Goal: Information Seeking & Learning: Learn about a topic

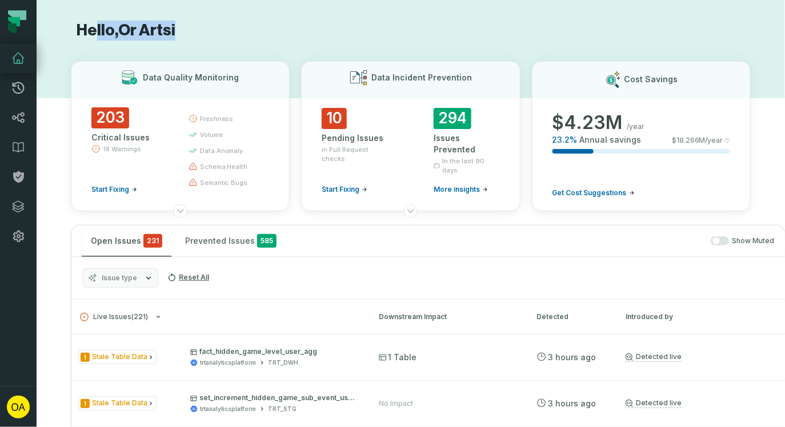
drag, startPoint x: 205, startPoint y: 30, endPoint x: 89, endPoint y: 30, distance: 116.0
click at [89, 30] on h1 "Hello, Or Artsi" at bounding box center [411, 31] width 680 height 20
click at [19, 230] on icon at bounding box center [18, 237] width 14 height 14
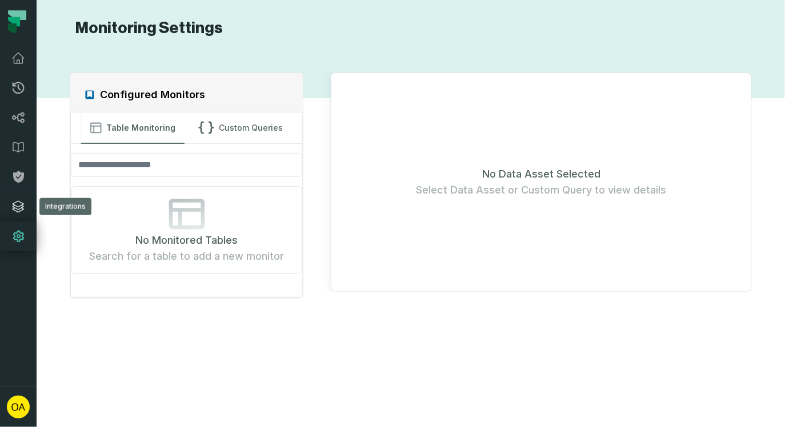
click at [20, 207] on icon at bounding box center [18, 207] width 14 height 14
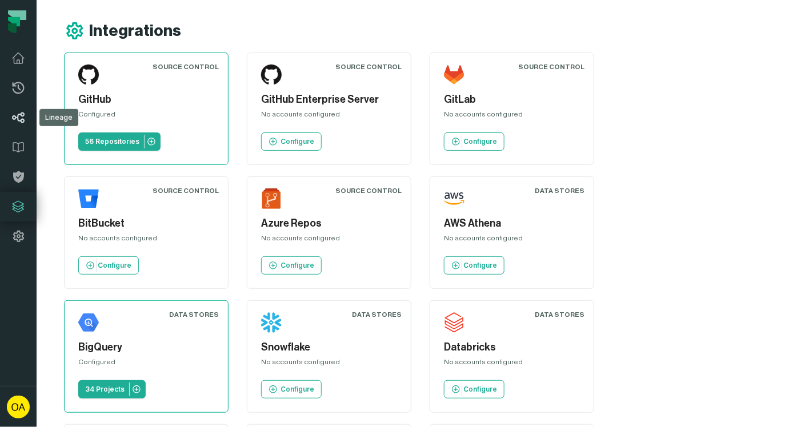
click at [25, 121] on link "Lineage" at bounding box center [18, 118] width 37 height 30
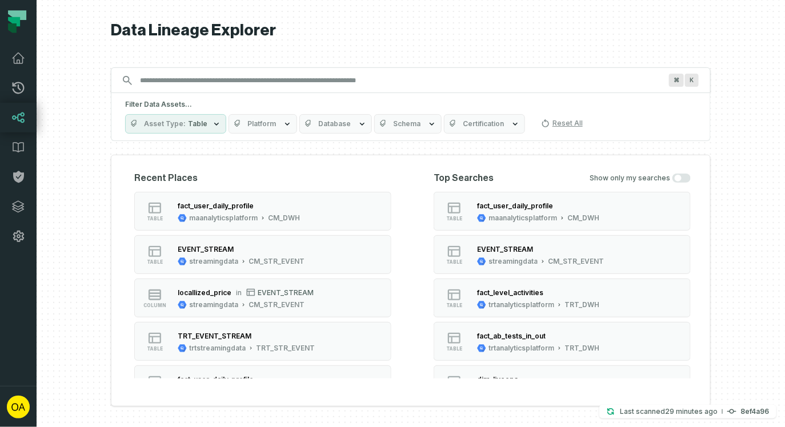
click at [206, 122] on button "Asset Type Table" at bounding box center [175, 123] width 101 height 19
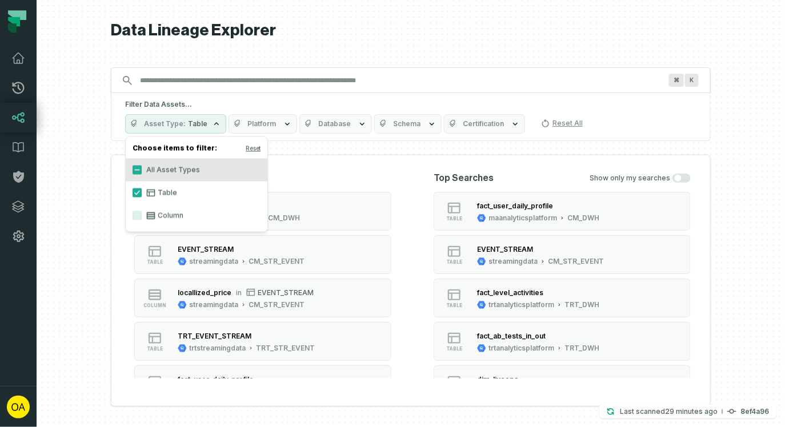
click at [206, 122] on button "Asset Type Table" at bounding box center [175, 123] width 101 height 19
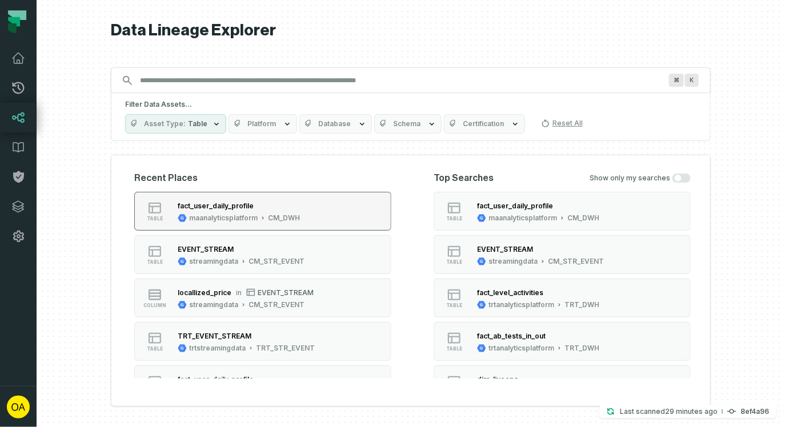
click at [277, 222] on div "CM_DWH" at bounding box center [284, 218] width 32 height 9
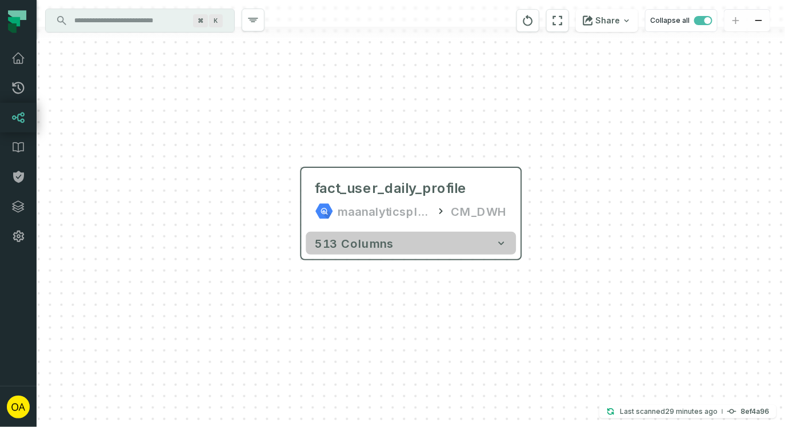
click at [416, 243] on button "513 columns" at bounding box center [411, 243] width 210 height 23
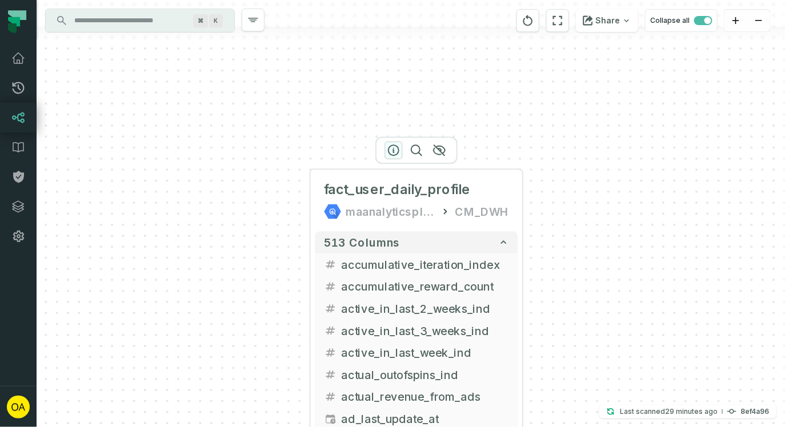
click at [391, 146] on icon "button" at bounding box center [394, 150] width 14 height 14
click at [391, 146] on icon "button" at bounding box center [393, 150] width 14 height 14
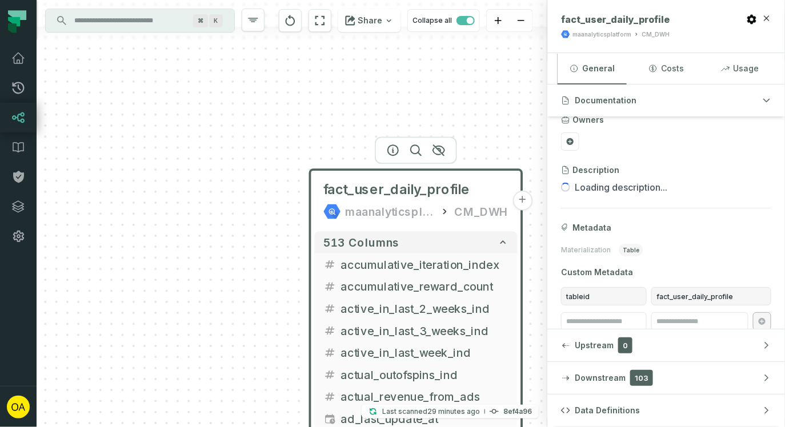
scroll to position [67, 0]
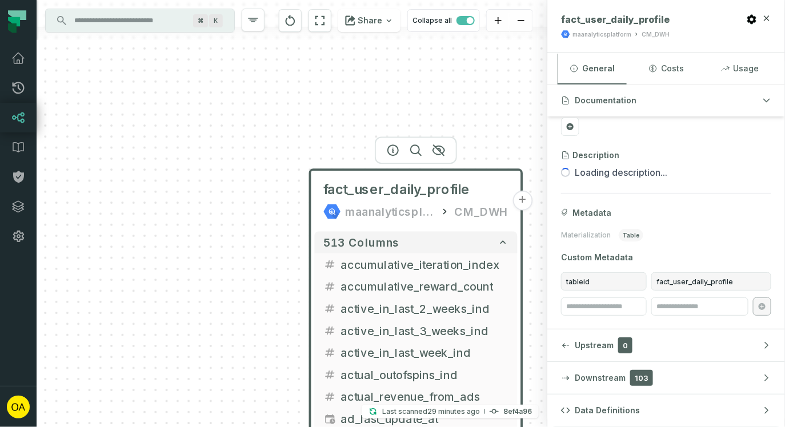
click at [340, 131] on div "fact_user_daily_profile maanalyticsplatform CM_DWH + 513 columns accumulative_i…" at bounding box center [292, 213] width 511 height 427
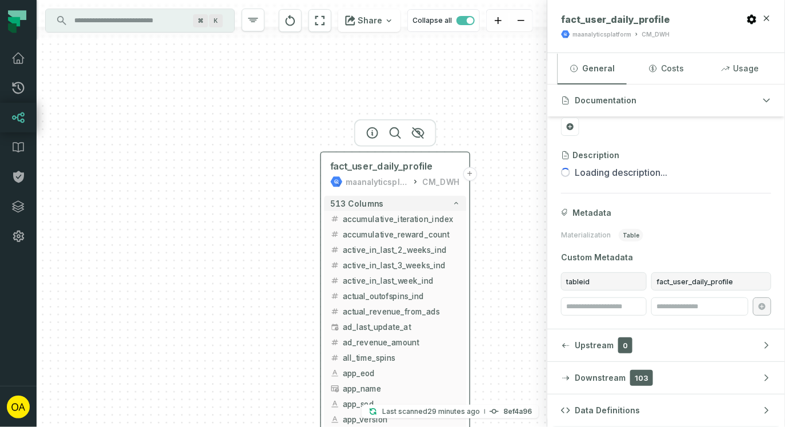
click at [396, 180] on div "maanalyticsplatform" at bounding box center [377, 182] width 63 height 13
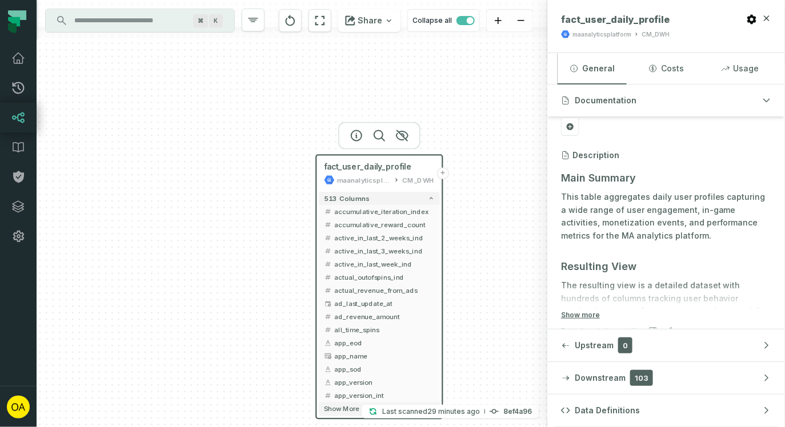
click at [444, 174] on button "+" at bounding box center [443, 173] width 12 height 12
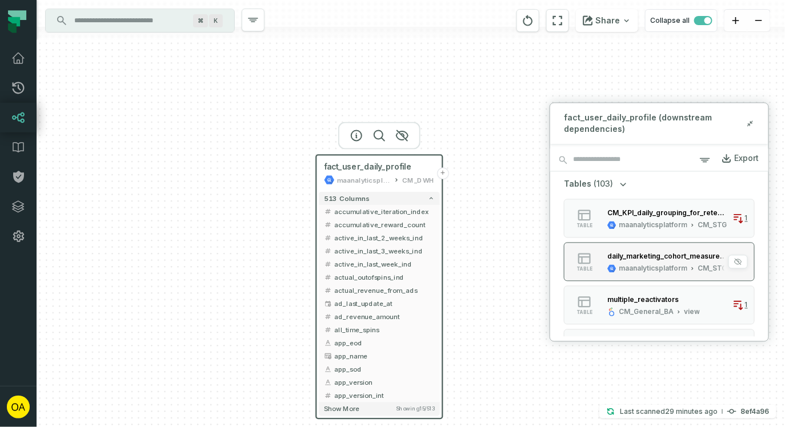
click at [650, 263] on div "daily_marketing_cohort_measures_daily_profile_acc_data maanalyticsplatform CM_S…" at bounding box center [668, 262] width 130 height 23
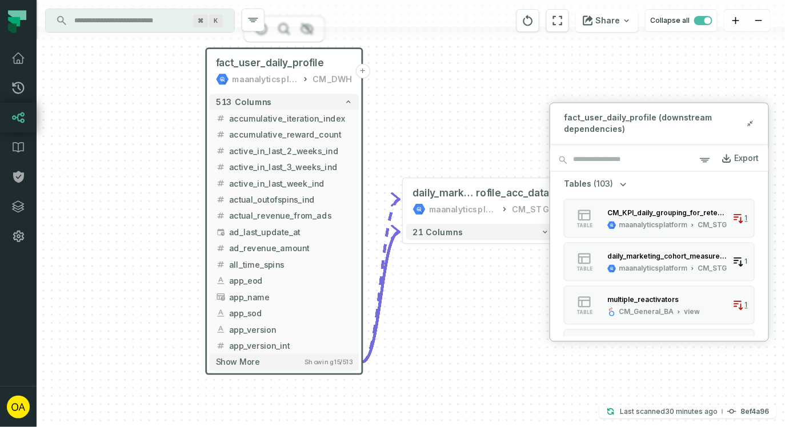
drag, startPoint x: 416, startPoint y: 162, endPoint x: 497, endPoint y: 125, distance: 88.7
click at [497, 125] on div "fact_user_daily_profile maanalyticsplatform CM_DWH + 513 columns accumulative_i…" at bounding box center [411, 213] width 749 height 427
click at [313, 364] on span "Showing 15 / 513" at bounding box center [329, 362] width 48 height 8
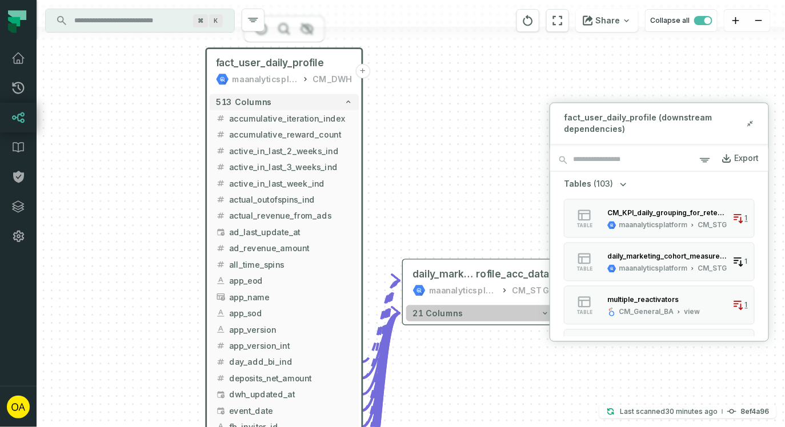
click at [441, 318] on span "21 columns" at bounding box center [438, 314] width 50 height 10
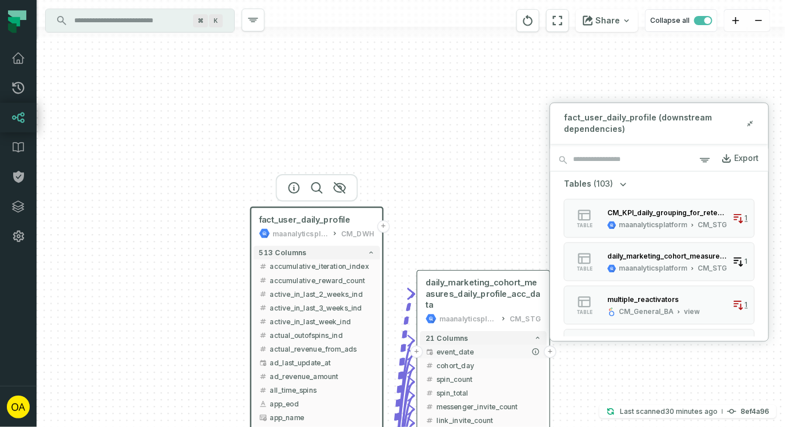
click at [459, 347] on span "event_date" at bounding box center [489, 352] width 105 height 10
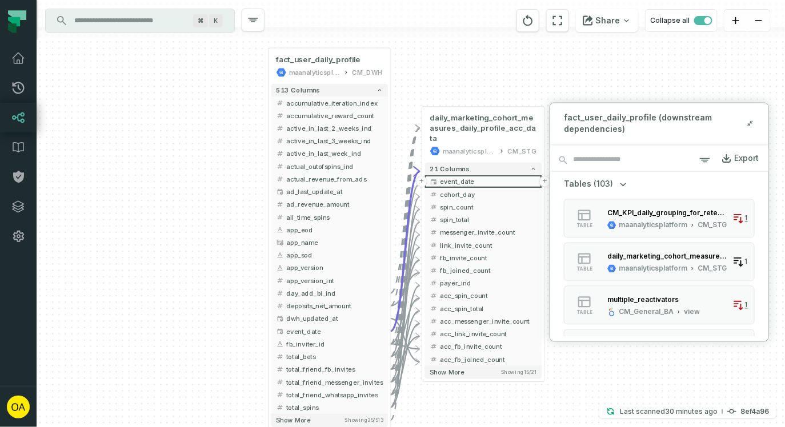
drag, startPoint x: 425, startPoint y: 239, endPoint x: 429, endPoint y: 74, distance: 165.2
click at [429, 74] on div "fact_user_daily_profile maanalyticsplatform CM_DWH + 513 columns accumulative_i…" at bounding box center [411, 213] width 749 height 427
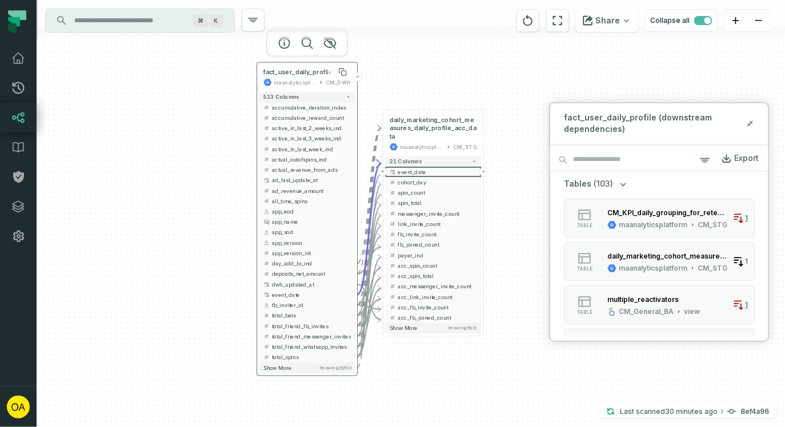
click at [313, 68] on span "fact_user_daily_profile" at bounding box center [297, 72] width 69 height 9
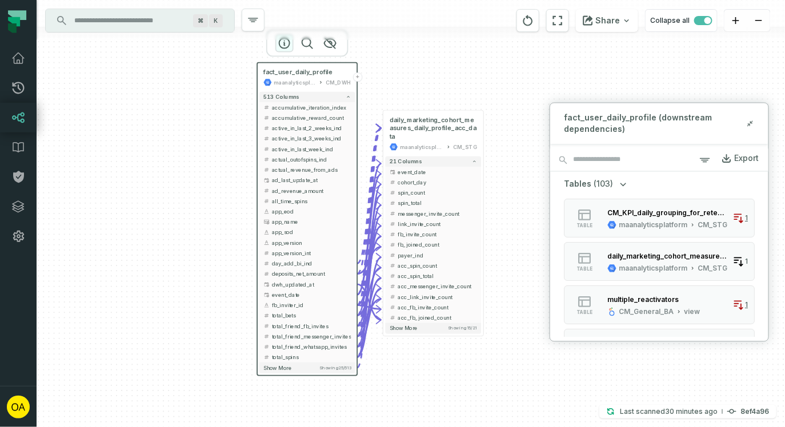
click at [277, 42] on button "button" at bounding box center [284, 43] width 18 height 18
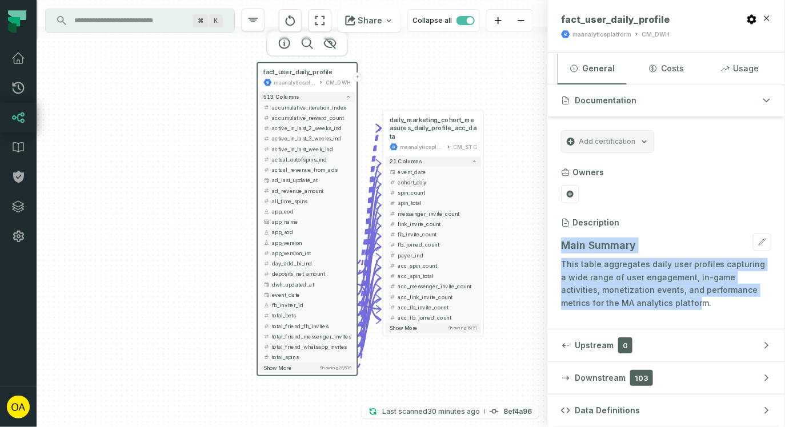
drag, startPoint x: 561, startPoint y: 245, endPoint x: 641, endPoint y: 309, distance: 102.5
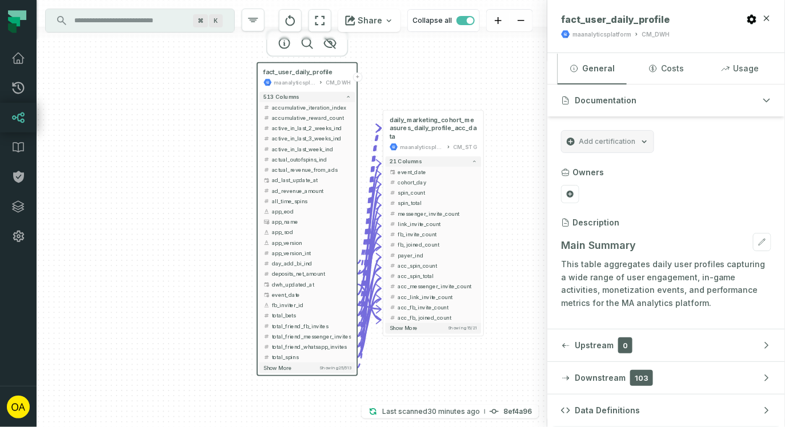
click at [657, 307] on p "This table aggregates daily user profiles capturing a wide range of user engage…" at bounding box center [666, 284] width 210 height 52
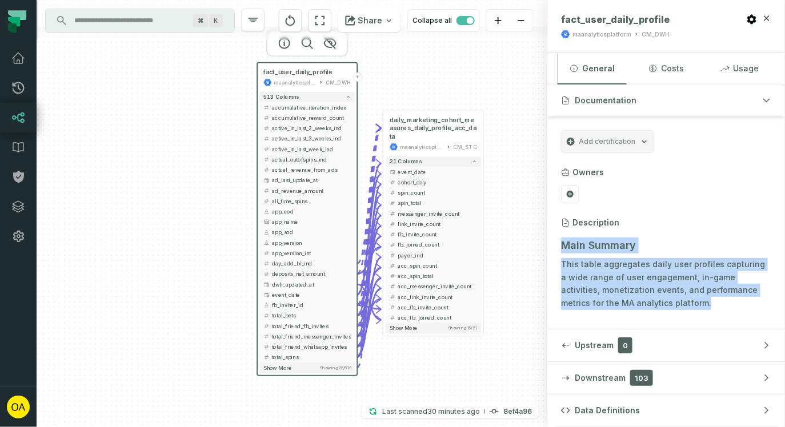
drag, startPoint x: 664, startPoint y: 307, endPoint x: 559, endPoint y: 243, distance: 122.6
click at [559, 243] on section "Add certification Owners Description Main Summary This table aggregates daily u…" at bounding box center [667, 336] width 238 height 439
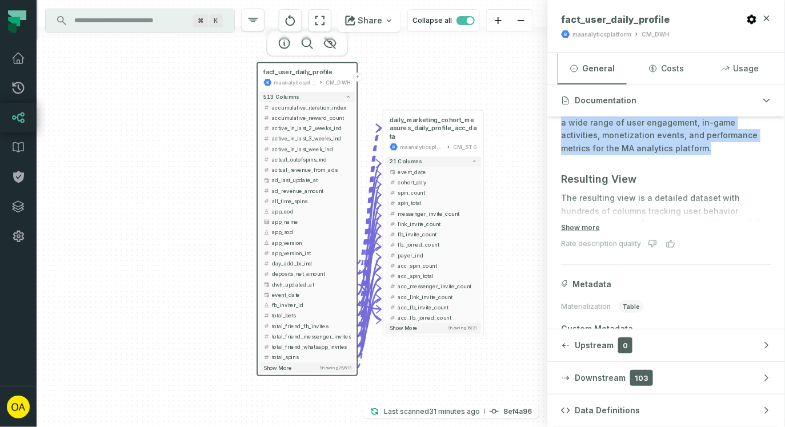
scroll to position [155, 0]
click at [462, 86] on icon "button" at bounding box center [457, 92] width 14 height 14
click at [457, 89] on icon "button" at bounding box center [457, 92] width 14 height 14
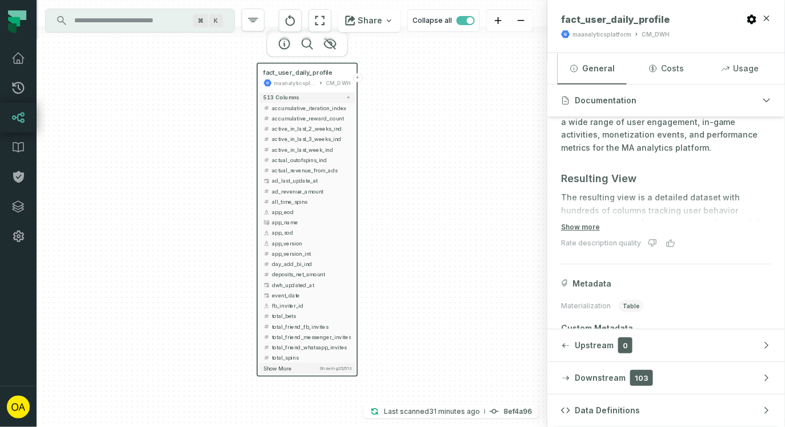
click at [139, 30] on div "⌘ K" at bounding box center [140, 20] width 189 height 23
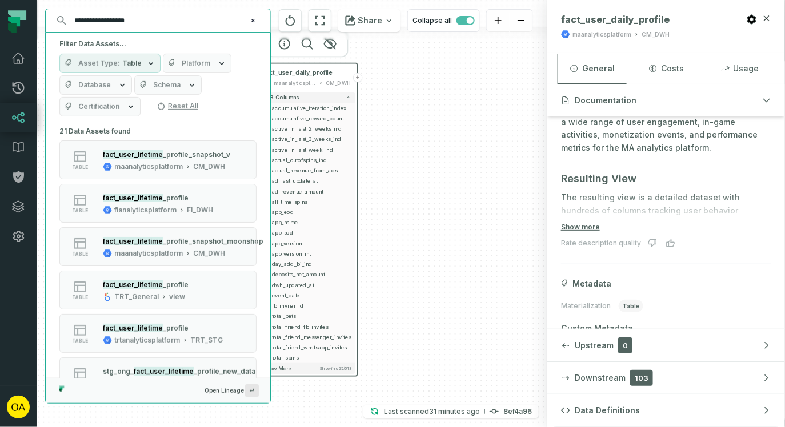
click at [93, 24] on input "**********" at bounding box center [156, 20] width 179 height 18
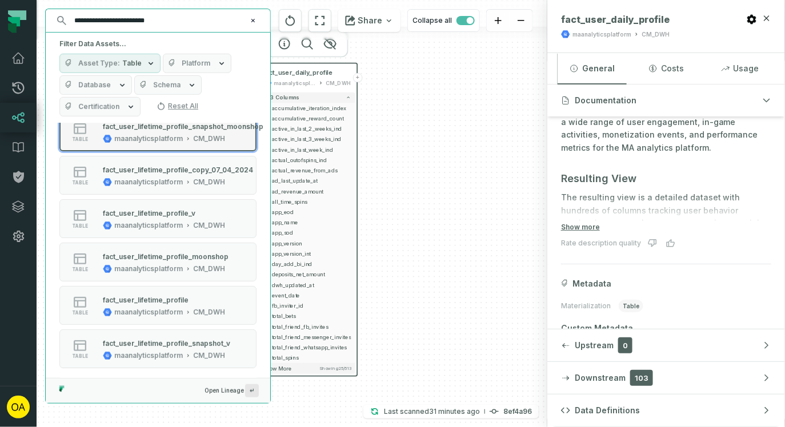
scroll to position [32, 0]
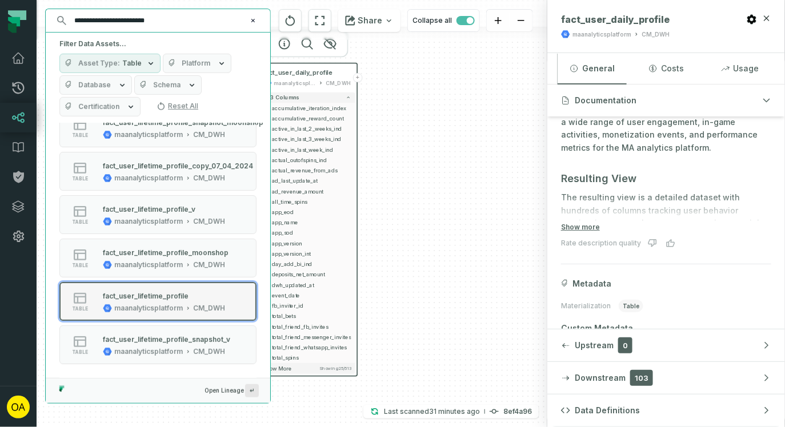
type input "**********"
click at [160, 305] on div "maanalyticsplatform" at bounding box center [148, 308] width 69 height 9
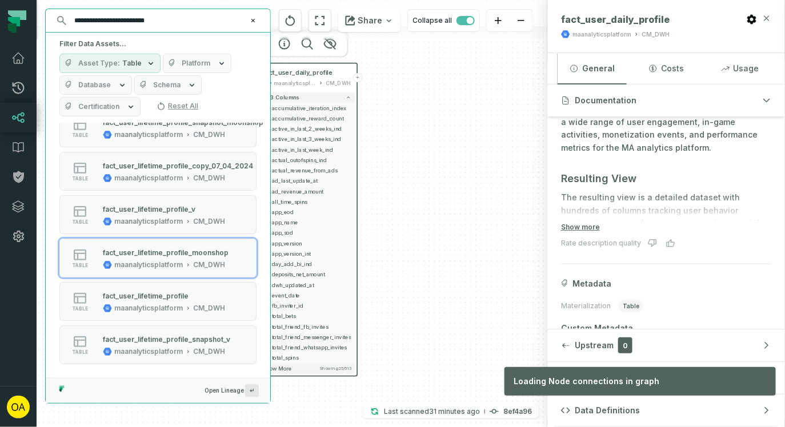
click at [770, 18] on icon "button" at bounding box center [766, 18] width 9 height 9
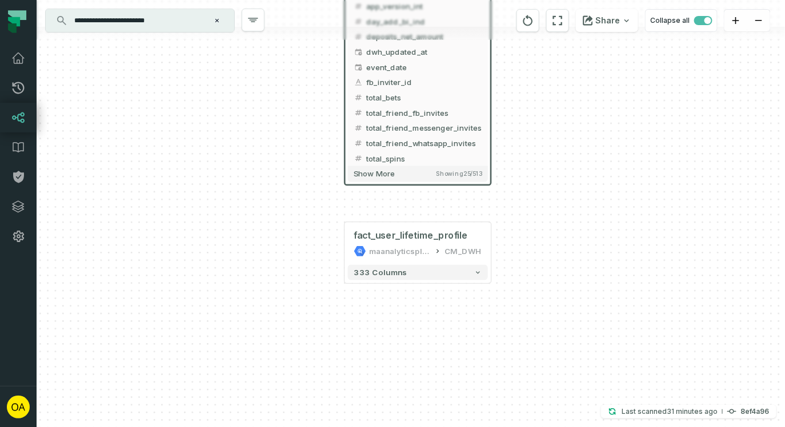
drag, startPoint x: 631, startPoint y: 108, endPoint x: 494, endPoint y: 241, distance: 190.8
click at [497, 241] on div "fact_user_daily_profile maanalyticsplatform CM_DWH + 513 columns accumulative_i…" at bounding box center [411, 213] width 749 height 427
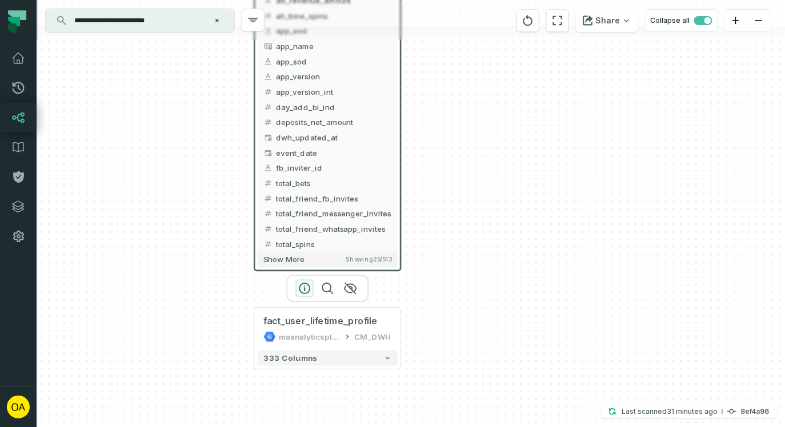
click at [307, 290] on icon "button" at bounding box center [305, 289] width 14 height 14
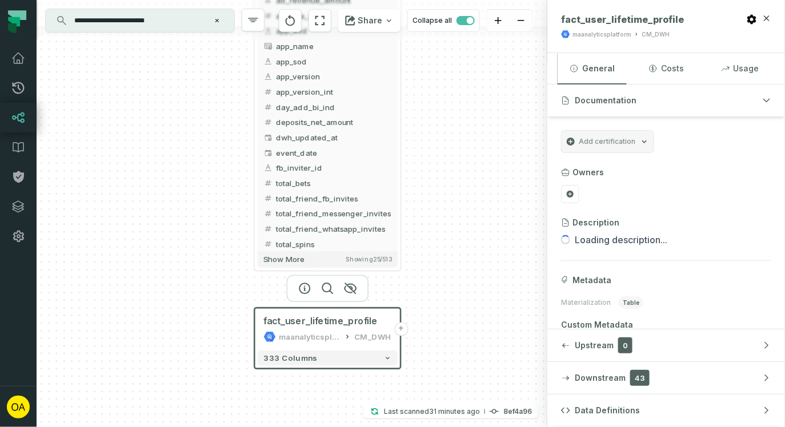
scroll to position [67, 0]
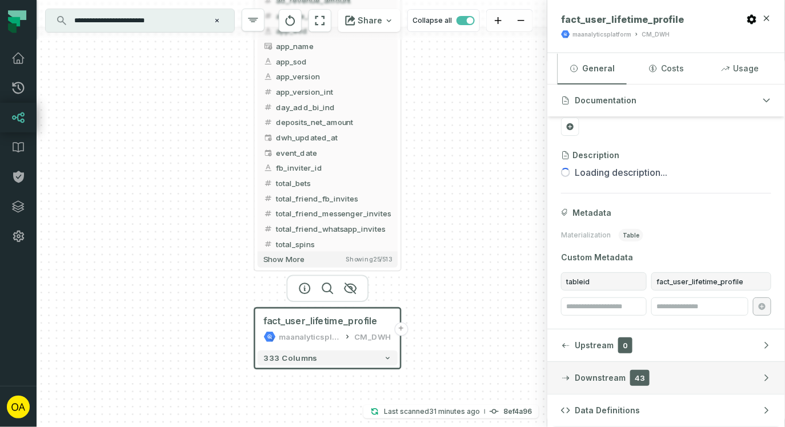
click at [608, 375] on span "Downstream" at bounding box center [600, 378] width 51 height 11
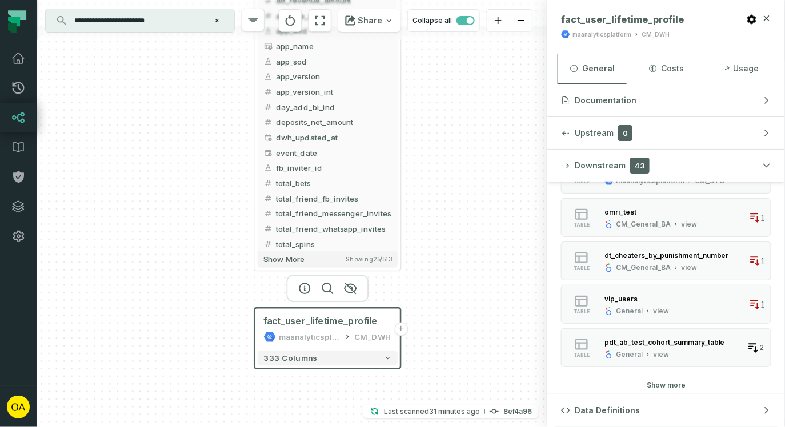
scroll to position [0, 0]
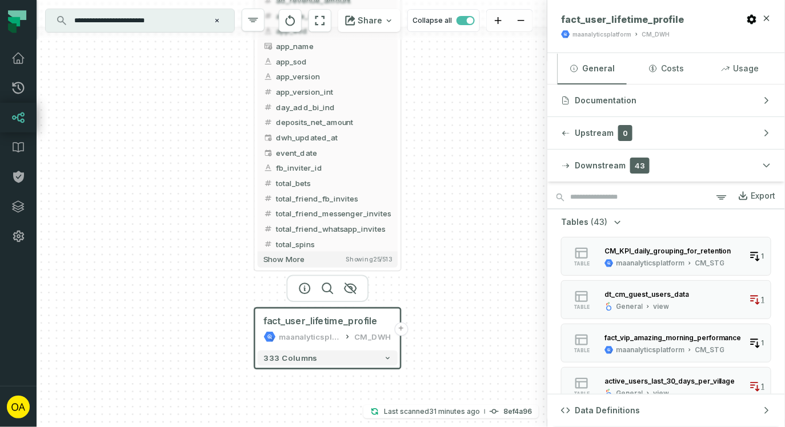
click at [772, 194] on div "Export" at bounding box center [764, 196] width 25 height 10
click at [329, 121] on span "deposits_net_amount" at bounding box center [334, 122] width 116 height 11
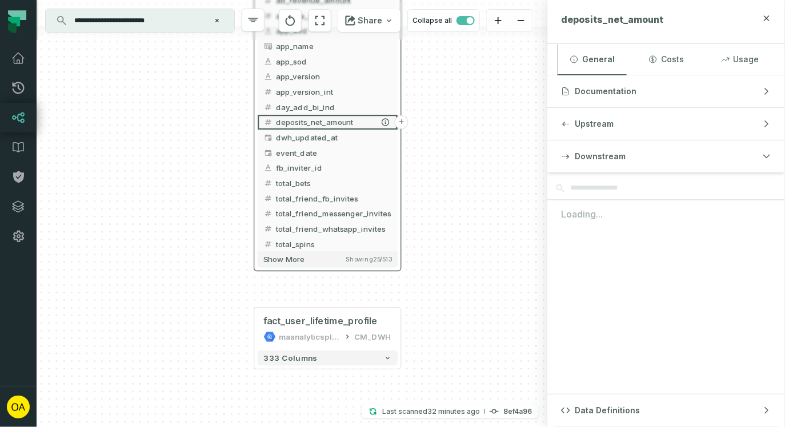
click at [403, 123] on button "+" at bounding box center [402, 122] width 14 height 14
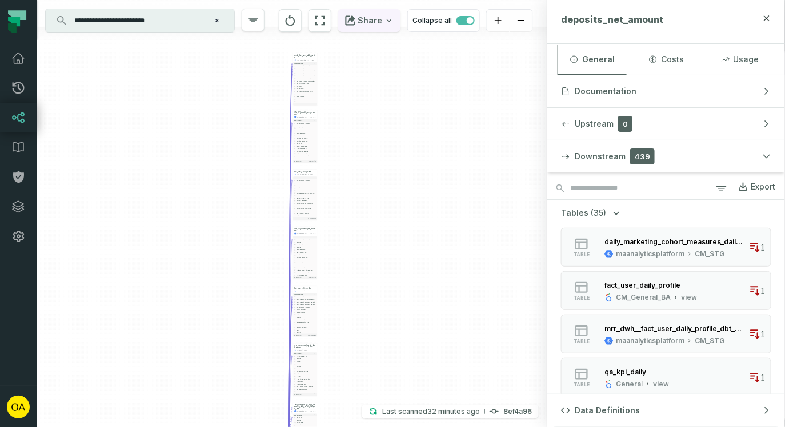
click at [375, 24] on button "Share" at bounding box center [369, 20] width 62 height 23
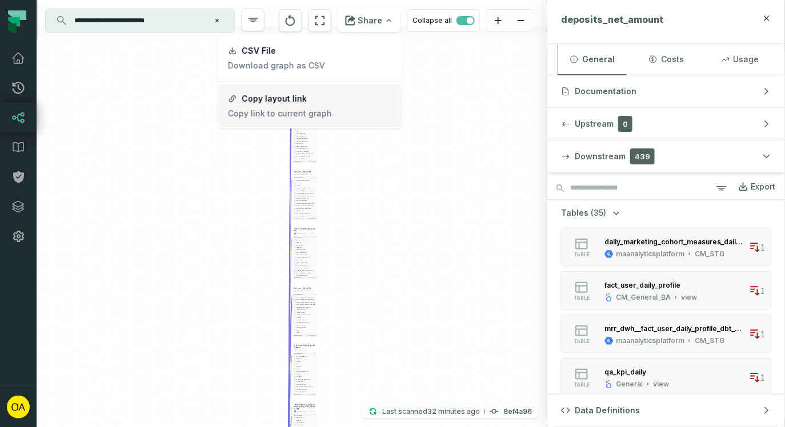
click at [304, 98] on button "Copy layout link Copy link to current graph" at bounding box center [310, 106] width 183 height 43
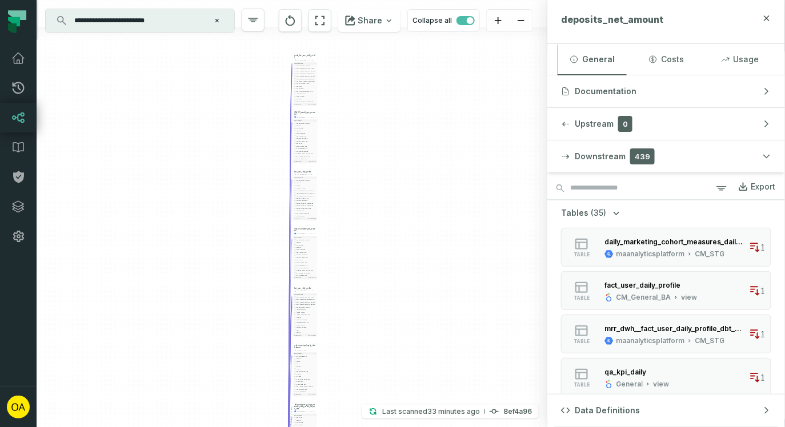
click at [154, 17] on input "**********" at bounding box center [138, 20] width 143 height 18
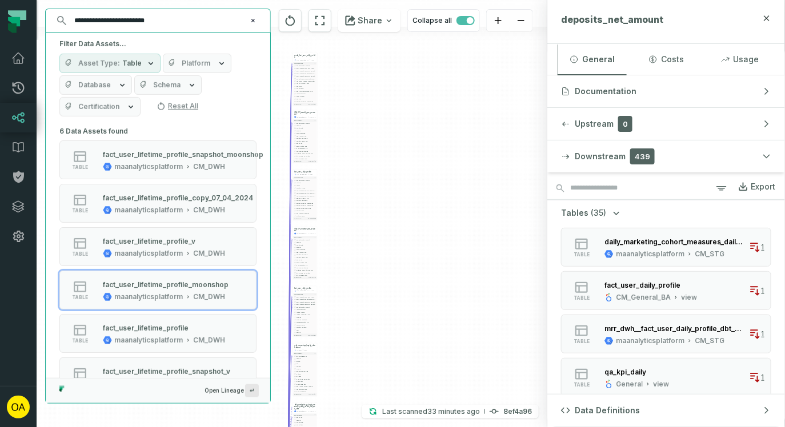
click at [366, 90] on div "+ cmba_fact_user_daily_profile CM_Marketing_BA view + 320 columns - deposits_ne…" at bounding box center [292, 213] width 511 height 427
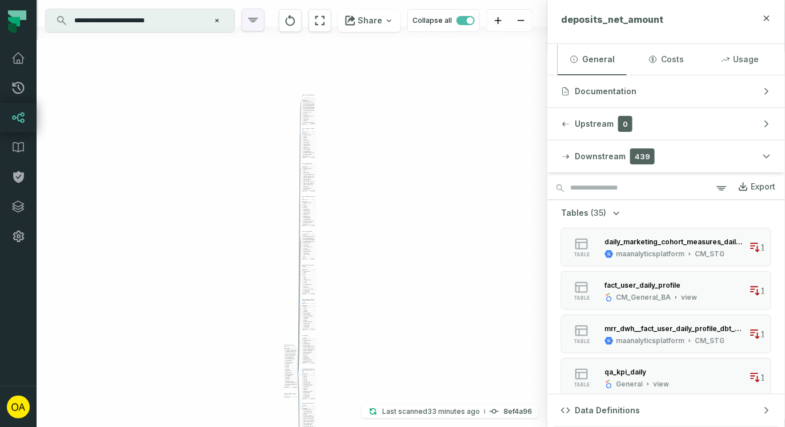
click at [253, 15] on icon "button" at bounding box center [253, 20] width 14 height 14
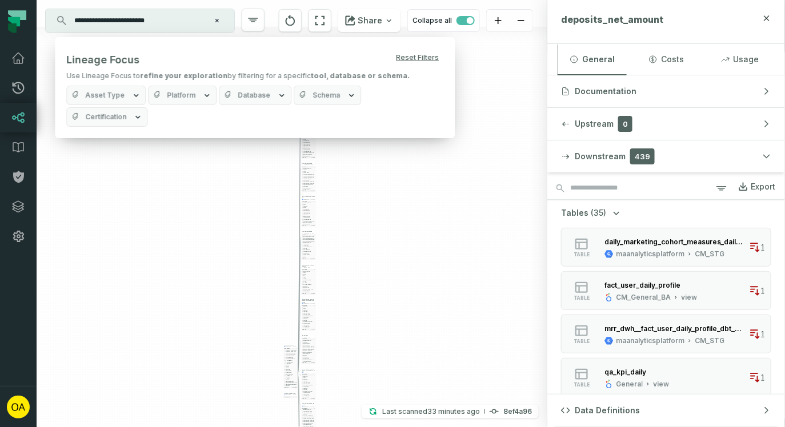
click at [97, 94] on span "Asset Type" at bounding box center [104, 95] width 39 height 9
click at [182, 97] on span "Platform" at bounding box center [181, 95] width 29 height 9
click at [241, 99] on span "Database" at bounding box center [254, 95] width 33 height 9
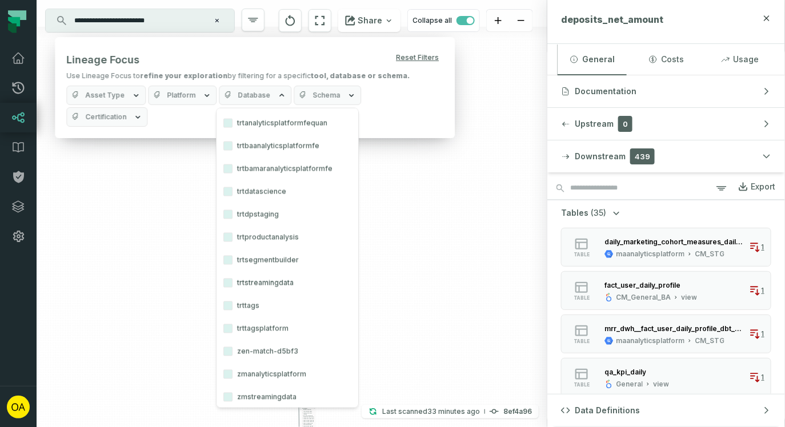
scroll to position [753, 0]
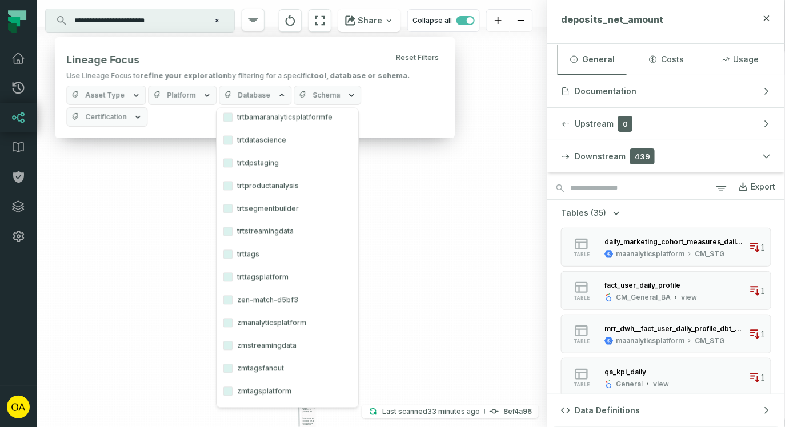
click at [334, 98] on span "Schema" at bounding box center [326, 95] width 27 height 9
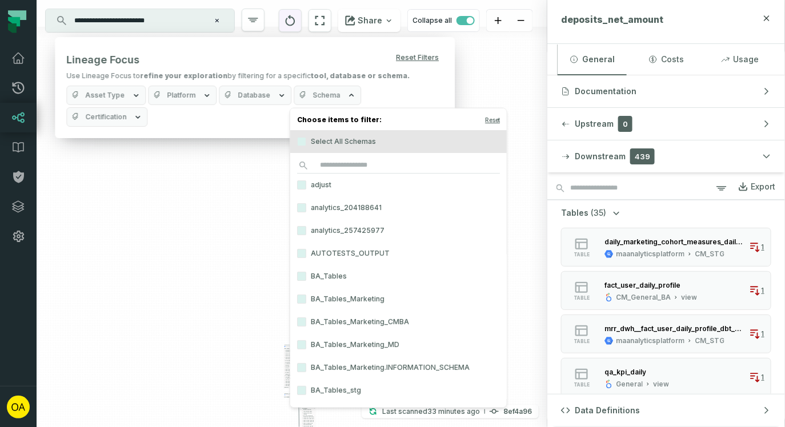
click at [297, 22] on icon "reset" at bounding box center [290, 21] width 13 height 14
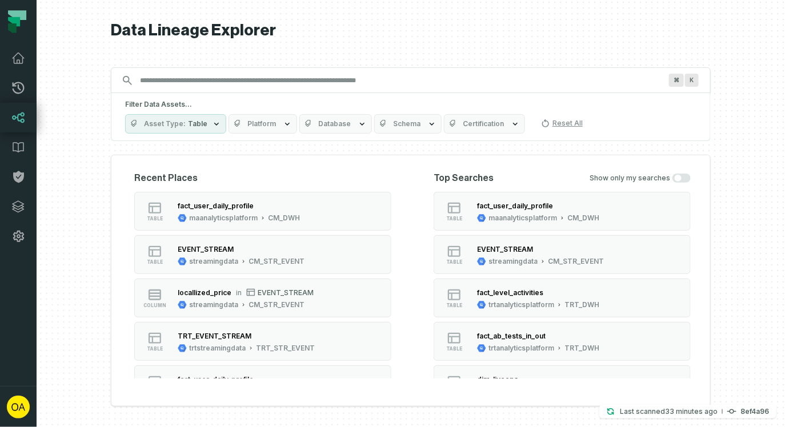
scroll to position [0, 22]
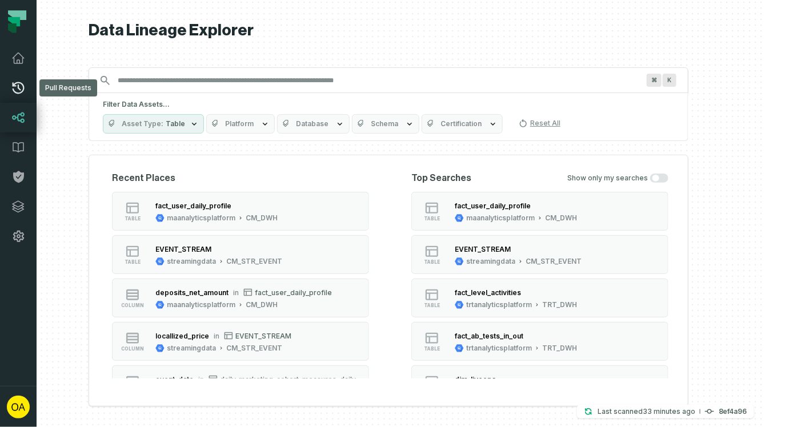
click at [21, 87] on icon at bounding box center [18, 88] width 14 height 14
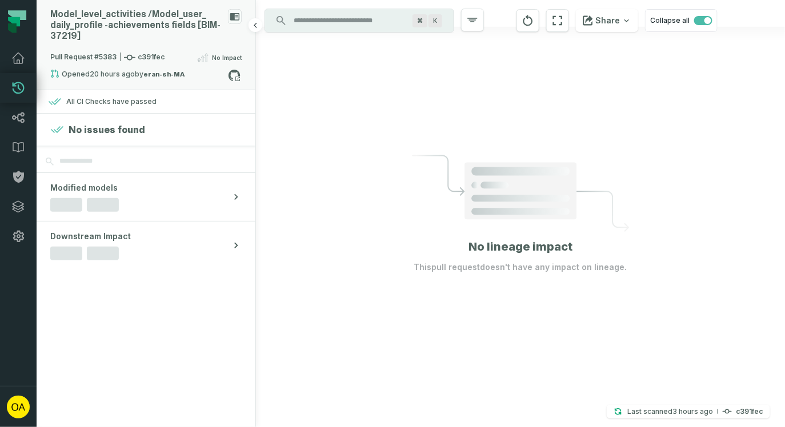
click at [246, 26] on div "Model_ level_ activities / Model_ user_ daily_ profile - achievements fields [B…" at bounding box center [146, 45] width 219 height 90
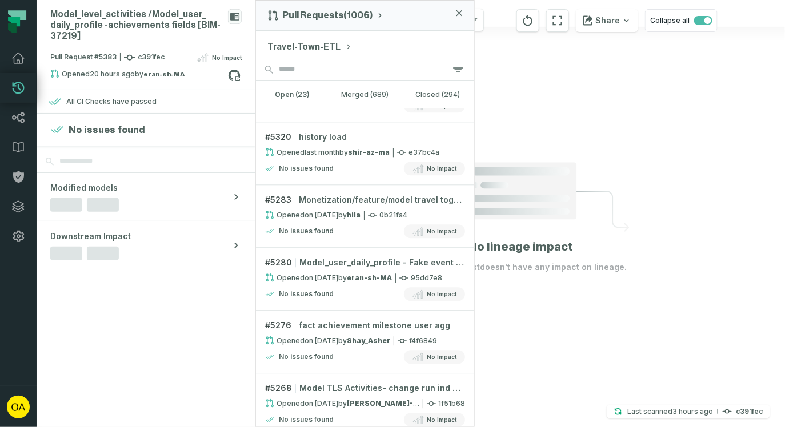
scroll to position [1146, 0]
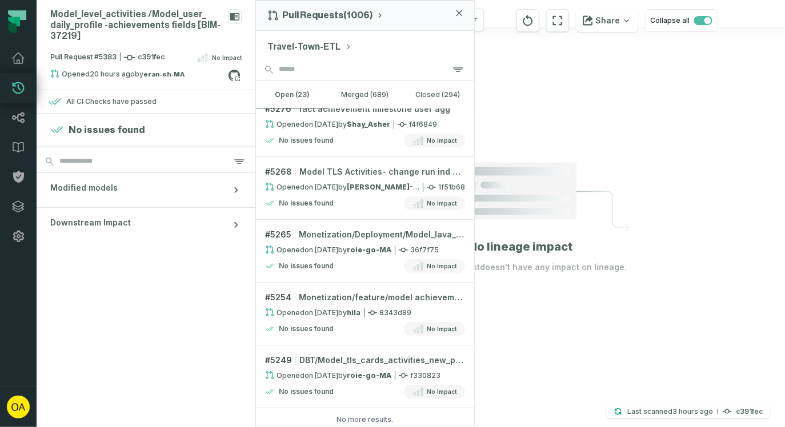
click at [458, 12] on icon "button" at bounding box center [459, 13] width 5 height 5
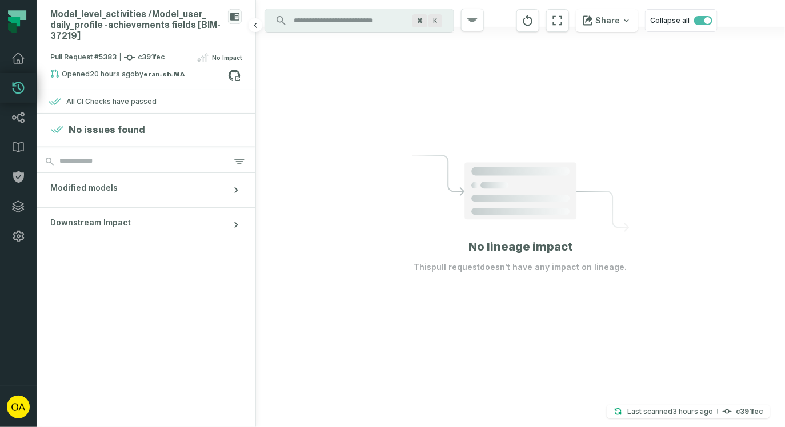
click at [340, 89] on div at bounding box center [520, 213] width 529 height 427
click at [23, 128] on link "Lineage" at bounding box center [18, 118] width 37 height 30
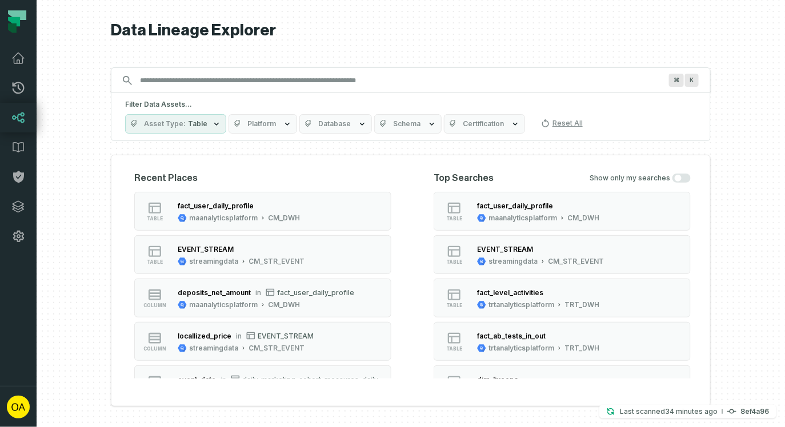
click at [205, 78] on input "Discovery Provider cmdk menu" at bounding box center [400, 80] width 535 height 18
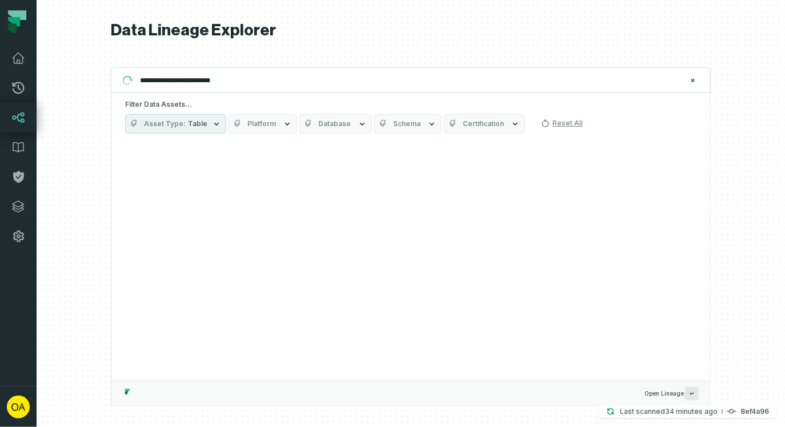
drag, startPoint x: 150, startPoint y: 81, endPoint x: 137, endPoint y: 80, distance: 13.7
click at [137, 80] on input "**********" at bounding box center [409, 80] width 553 height 18
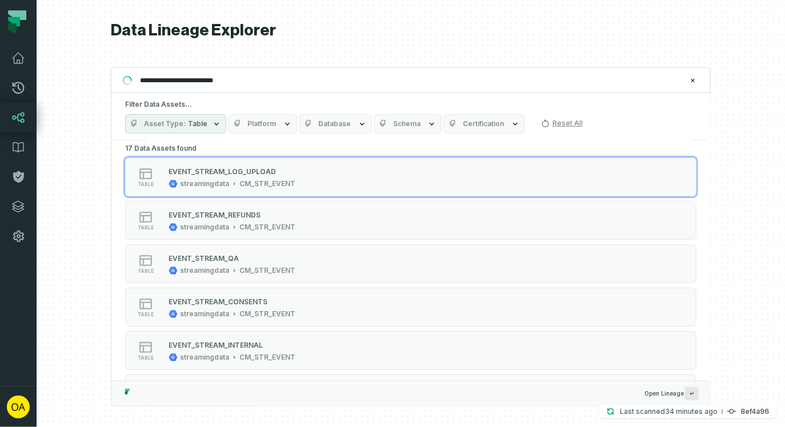
click at [197, 79] on input "**********" at bounding box center [409, 80] width 553 height 18
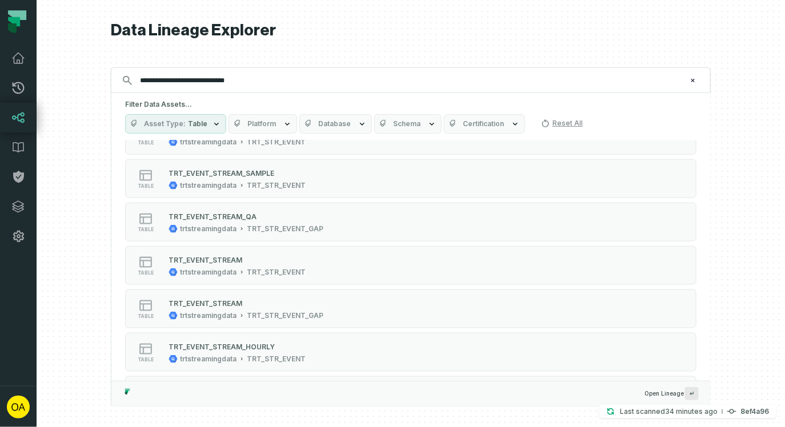
scroll to position [435, 0]
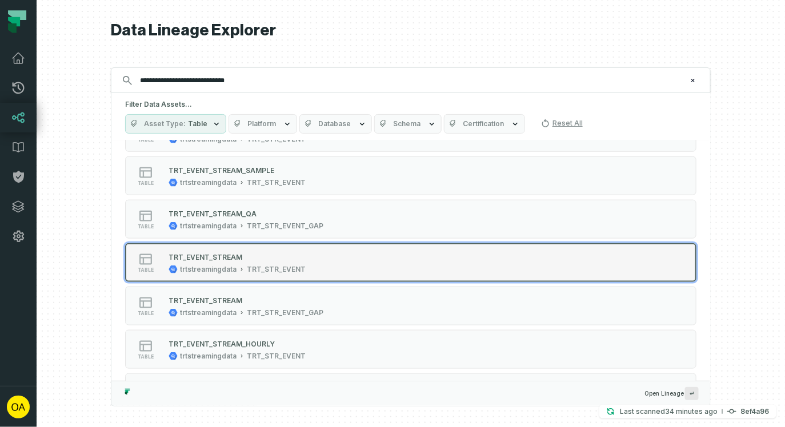
type input "**********"
click at [291, 261] on div "TRT_EVENT_STREAM" at bounding box center [237, 256] width 137 height 11
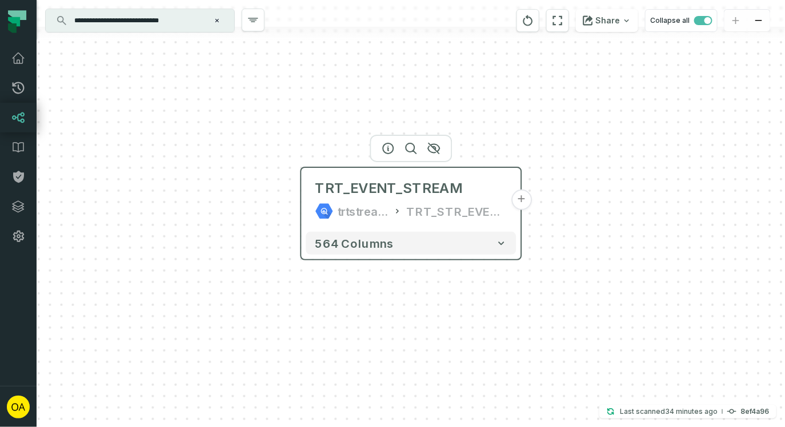
click at [525, 202] on button "+" at bounding box center [522, 200] width 21 height 21
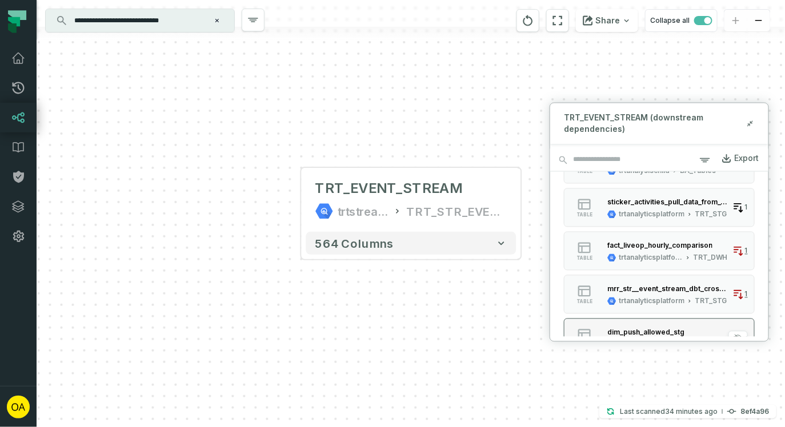
scroll to position [485, 0]
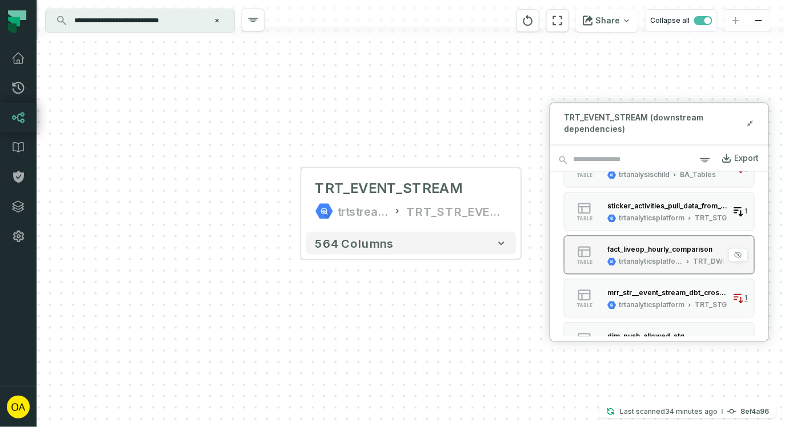
click at [687, 258] on div "trtanalyticsplatform TRT_DWH" at bounding box center [668, 262] width 121 height 9
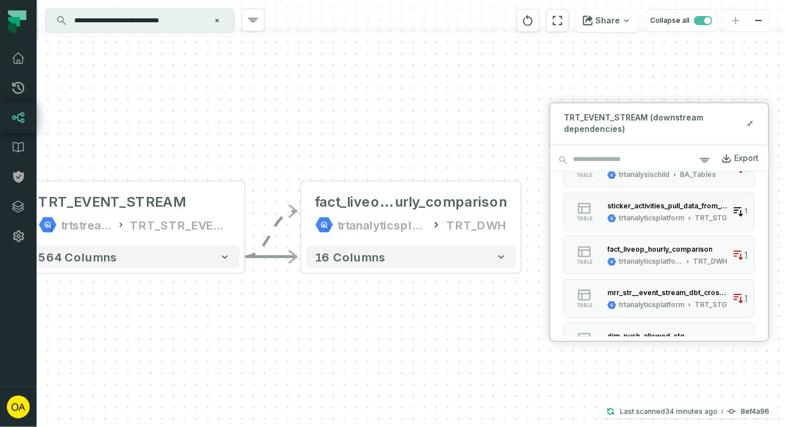
click at [275, 257] on icon "Edge from 50c6ea32d581c06de6317c489529bfff to 7df31b57dd0c8be6e778396b36386643" at bounding box center [271, 257] width 53 height 0
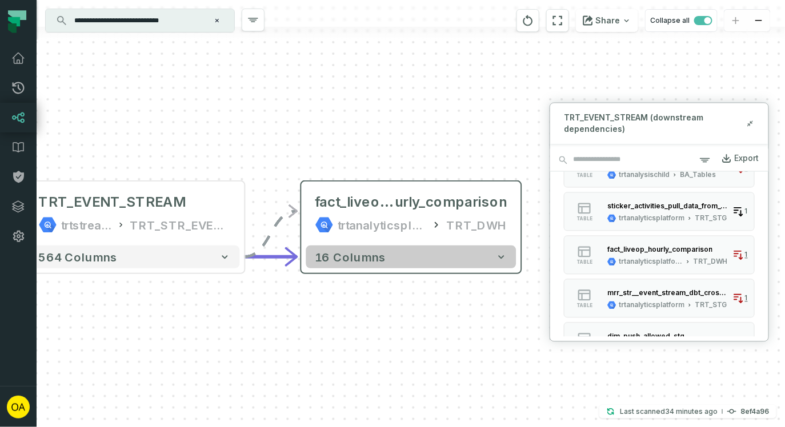
click at [338, 250] on span "16 columns" at bounding box center [350, 257] width 71 height 14
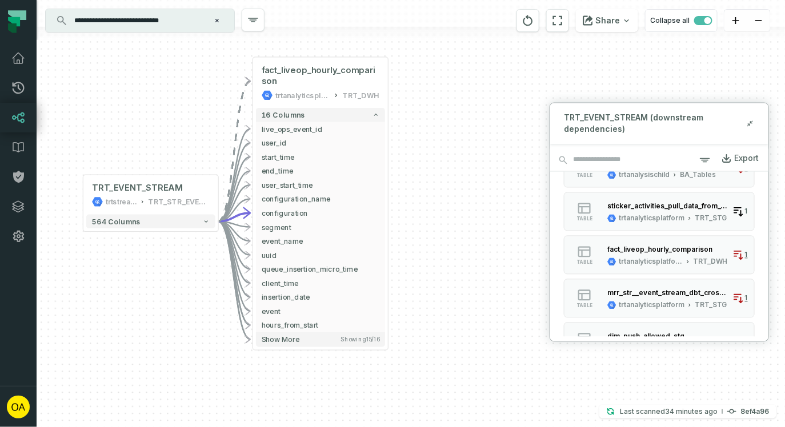
drag, startPoint x: 175, startPoint y: 237, endPoint x: 177, endPoint y: 58, distance: 179.5
click at [177, 58] on div "TRT_EVENT_STREAM trtstreamingdata TRT_STR_EVENT + 564 columns - fact_liveop_hou…" at bounding box center [411, 213] width 749 height 427
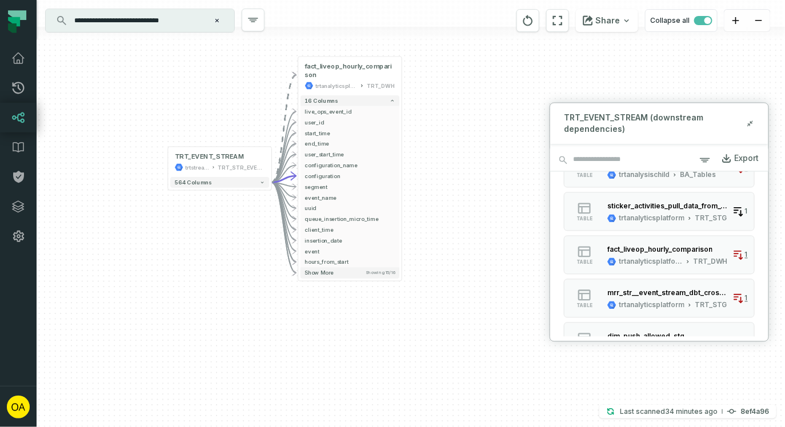
drag, startPoint x: 441, startPoint y: 139, endPoint x: 441, endPoint y: 226, distance: 86.9
click at [441, 226] on div "TRT_EVENT_STREAM trtstreamingdata TRT_STR_EVENT + 564 columns - fact_liveop_hou…" at bounding box center [411, 213] width 749 height 427
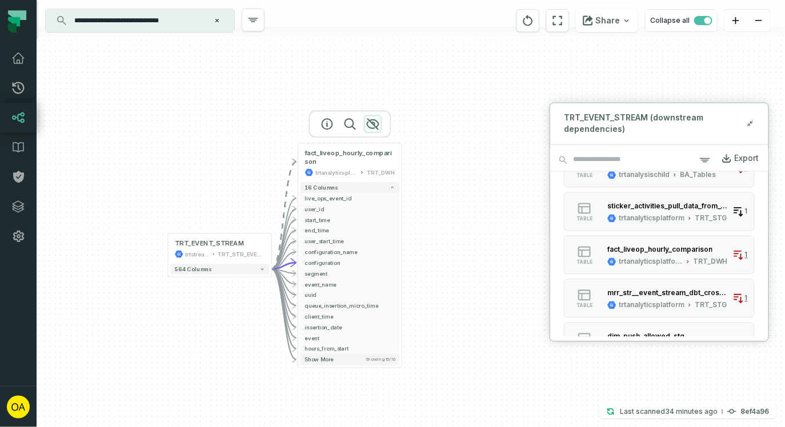
click at [377, 122] on icon "button" at bounding box center [372, 124] width 11 height 10
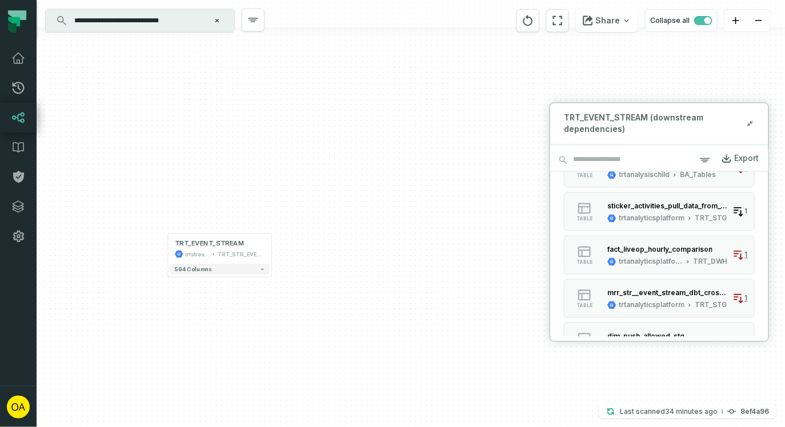
click at [179, 29] on input "**********" at bounding box center [138, 20] width 143 height 18
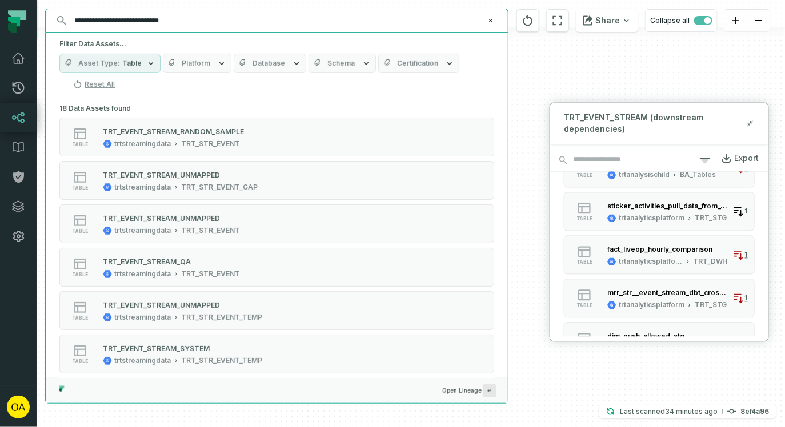
click at [179, 28] on input "**********" at bounding box center [275, 20] width 417 height 18
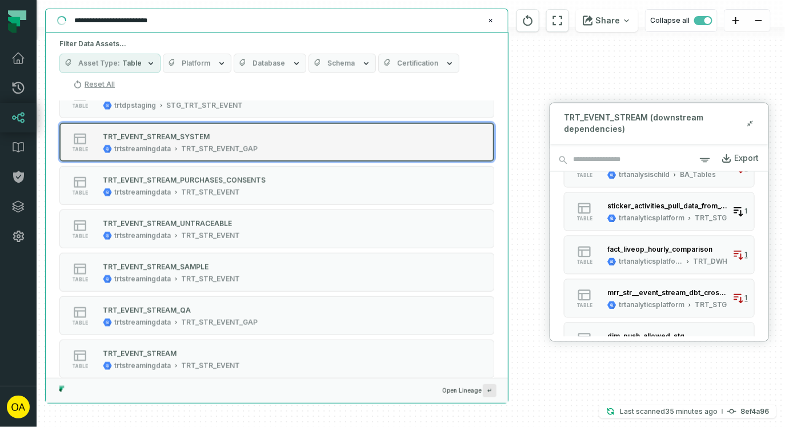
scroll to position [0, 0]
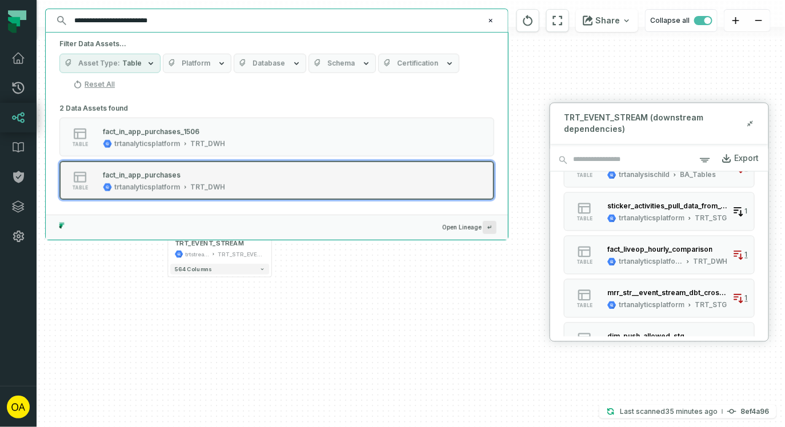
type input "**********"
click at [219, 185] on div "TRT_DWH" at bounding box center [207, 187] width 35 height 9
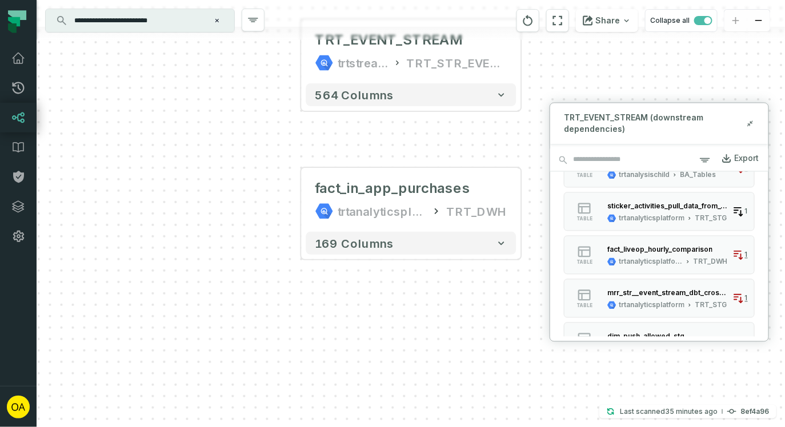
click at [665, 73] on div "TRT_EVENT_STREAM trtstreamingdata TRT_STR_EVENT + 564 columns fact_in_app_purch…" at bounding box center [411, 213] width 749 height 427
click at [753, 123] on icon at bounding box center [750, 123] width 8 height 9
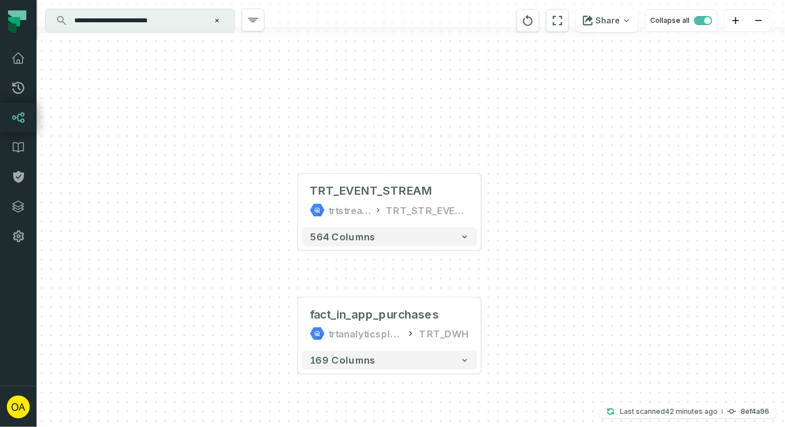
drag, startPoint x: 629, startPoint y: 154, endPoint x: 579, endPoint y: 277, distance: 132.0
click at [579, 277] on div "TRT_EVENT_STREAM trtstreamingdata TRT_STR_EVENT + 564 columns fact_in_app_purch…" at bounding box center [411, 213] width 749 height 427
